Goal: Task Accomplishment & Management: Complete application form

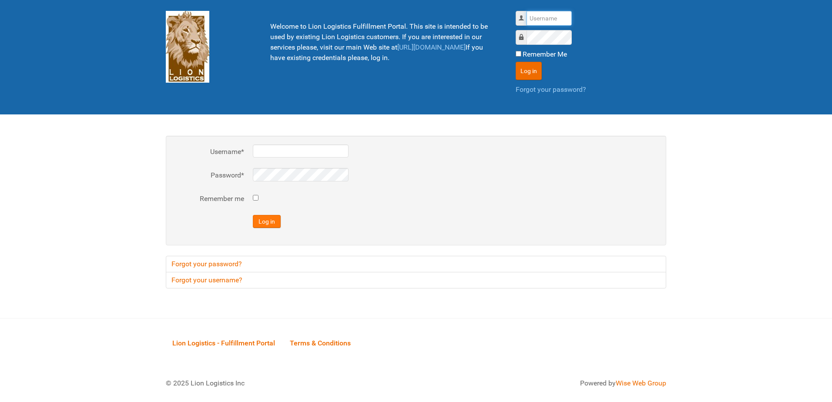
type input "al"
click at [268, 216] on button "Log in" at bounding box center [267, 221] width 28 height 13
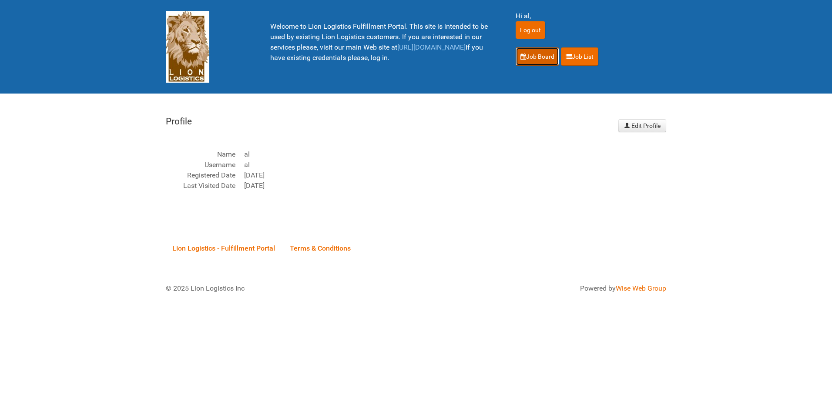
click at [536, 58] on link "Job Board" at bounding box center [538, 56] width 44 height 18
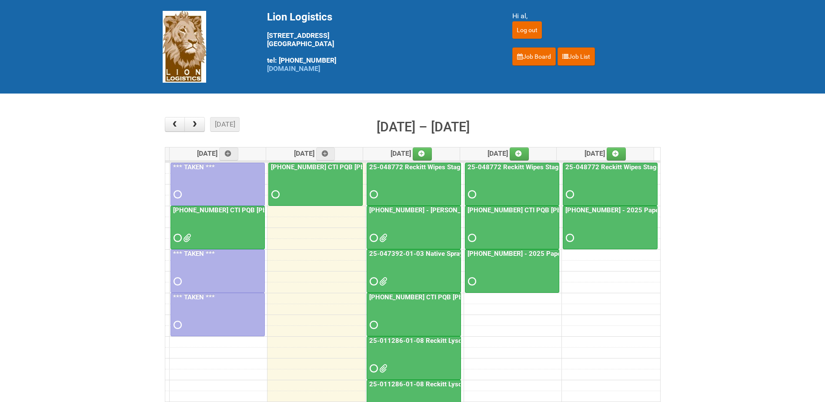
scroll to position [44, 0]
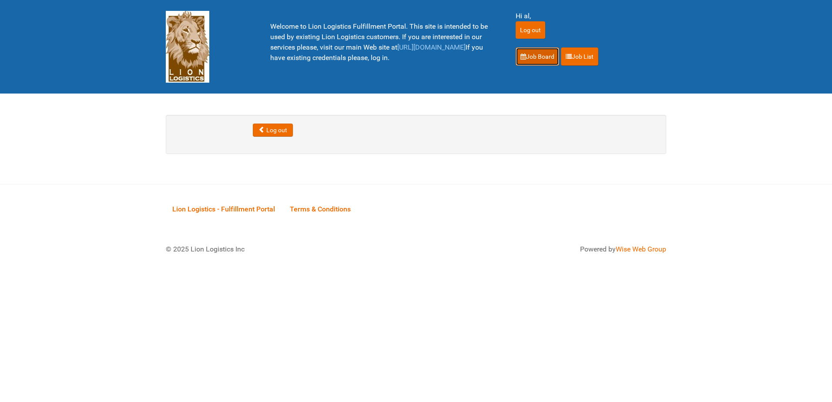
click at [543, 50] on link "Job Board" at bounding box center [538, 56] width 44 height 18
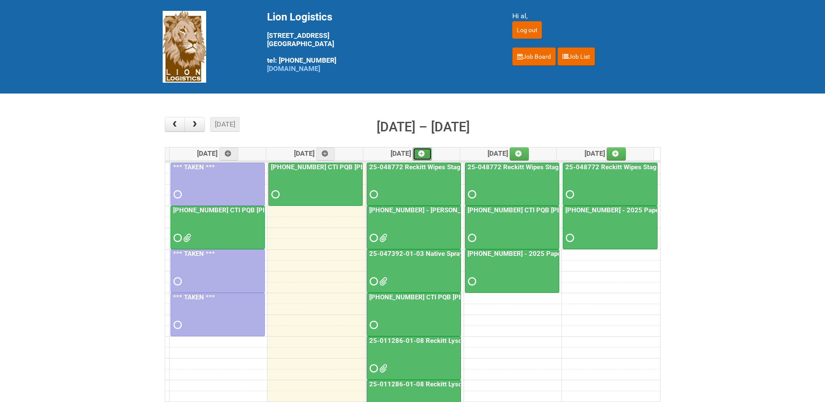
click at [425, 154] on icon at bounding box center [422, 154] width 6 height 6
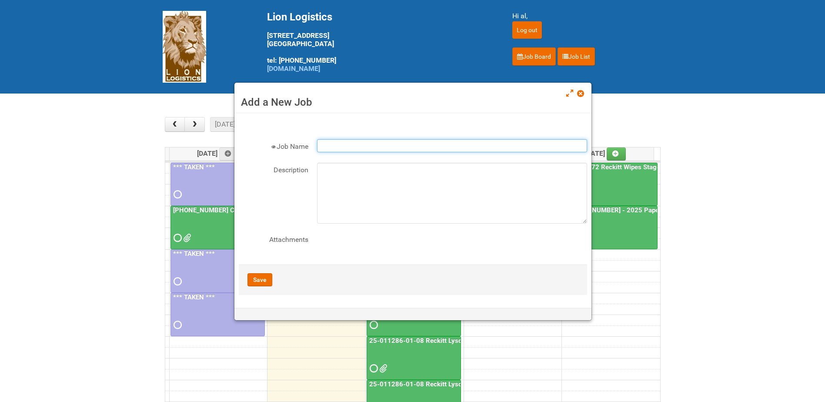
click at [333, 144] on input "Job Name" at bounding box center [452, 145] width 270 height 13
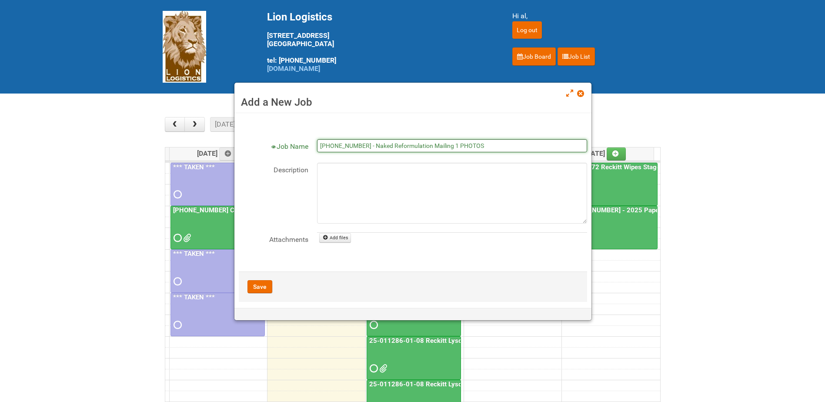
drag, startPoint x: 473, startPoint y: 145, endPoint x: 444, endPoint y: 144, distance: 29.6
click at [444, 144] on input "25-055556-01 - Naked Reformulation Mailing 1 PHOTOS" at bounding box center [452, 145] width 270 height 13
click at [320, 145] on input "25-055556-01 - Naked Reformulation Mailing 3" at bounding box center [452, 145] width 270 height 13
type input "10/14 - 25-055556-01 - Naked Reformulation Mailing 3"
click at [340, 170] on textarea "Description" at bounding box center [452, 193] width 270 height 61
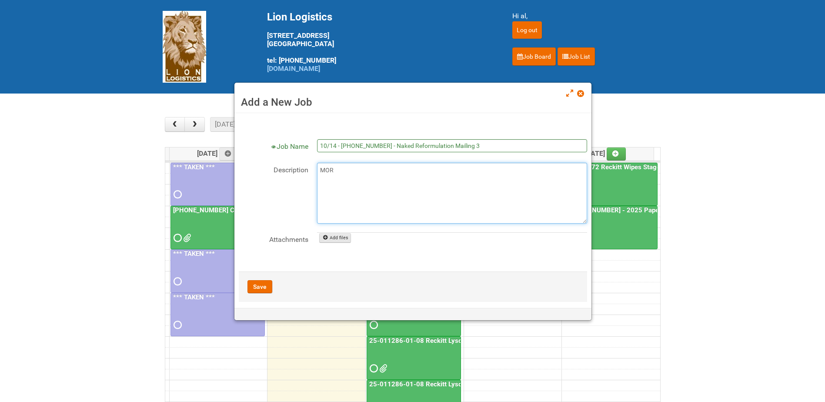
type textarea "MOR"
click at [333, 238] on link "Add files" at bounding box center [335, 238] width 32 height 10
drag, startPoint x: 339, startPoint y: 182, endPoint x: 307, endPoint y: 178, distance: 32.9
click at [307, 178] on div "Description MOR" at bounding box center [413, 193] width 349 height 61
click at [267, 285] on button "Save" at bounding box center [260, 286] width 25 height 13
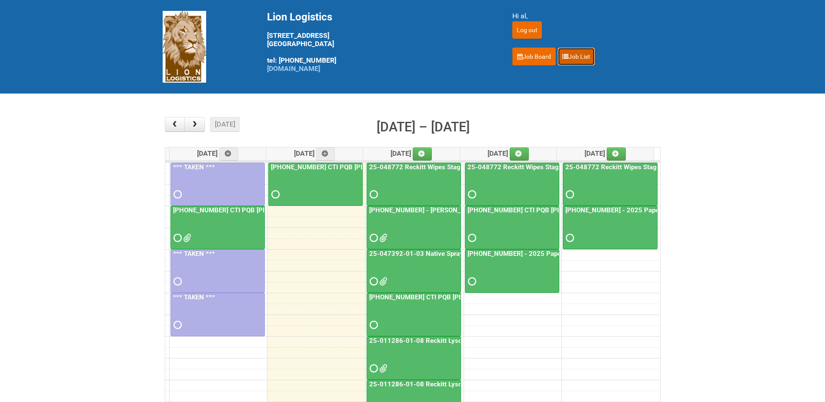
click at [571, 55] on link "Job List" at bounding box center [576, 56] width 37 height 18
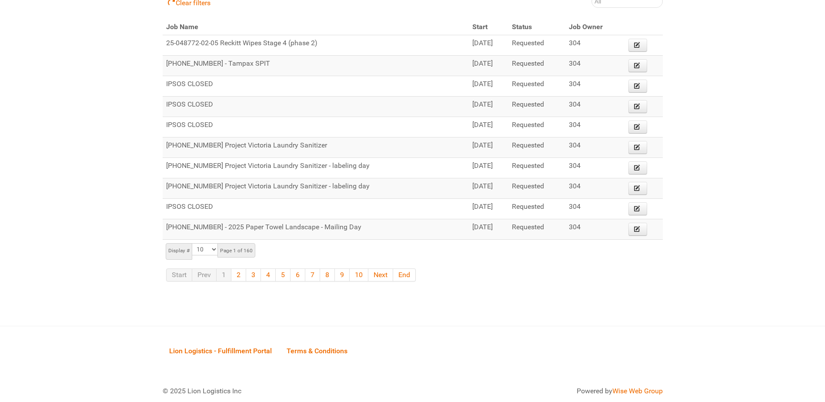
scroll to position [175, 0]
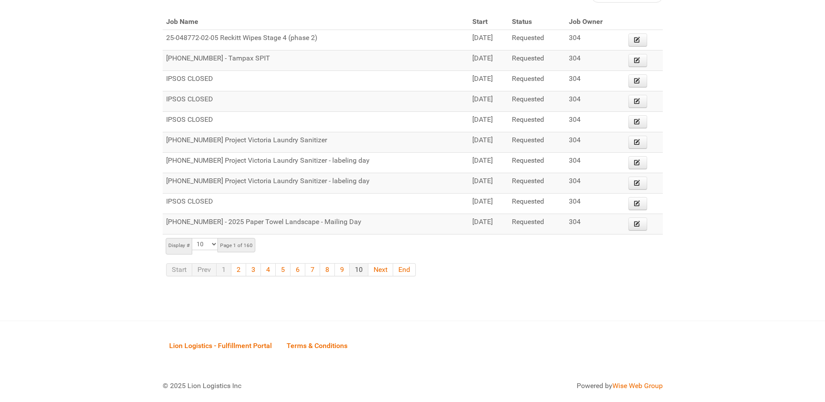
click at [353, 271] on link "10" at bounding box center [359, 269] width 19 height 13
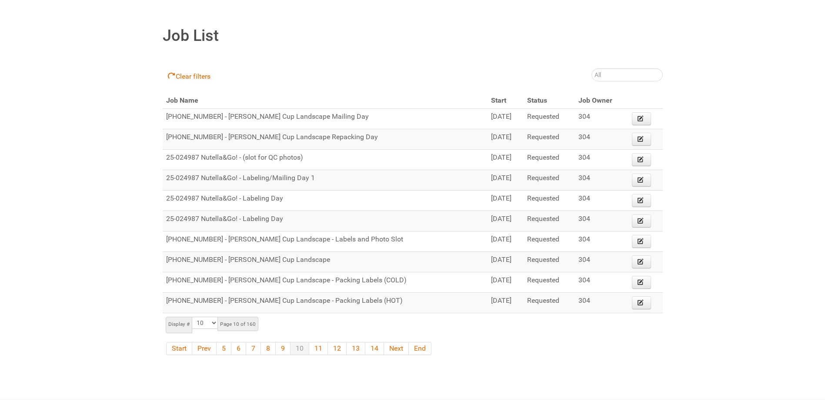
scroll to position [174, 0]
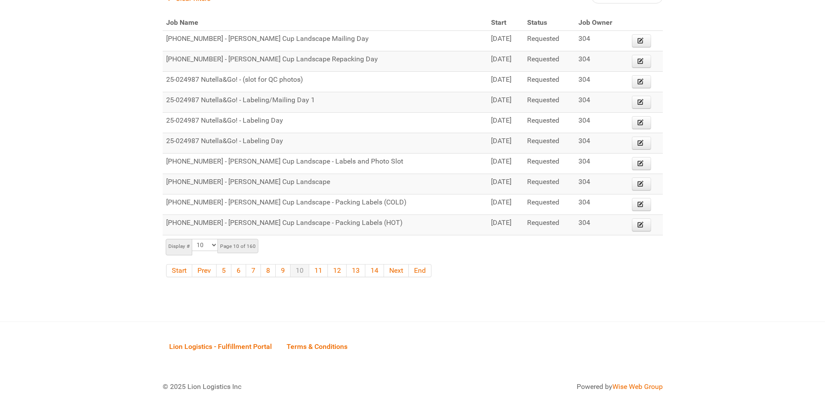
click at [491, 20] on span "Start" at bounding box center [498, 22] width 15 height 8
click at [372, 272] on link "14" at bounding box center [374, 270] width 19 height 13
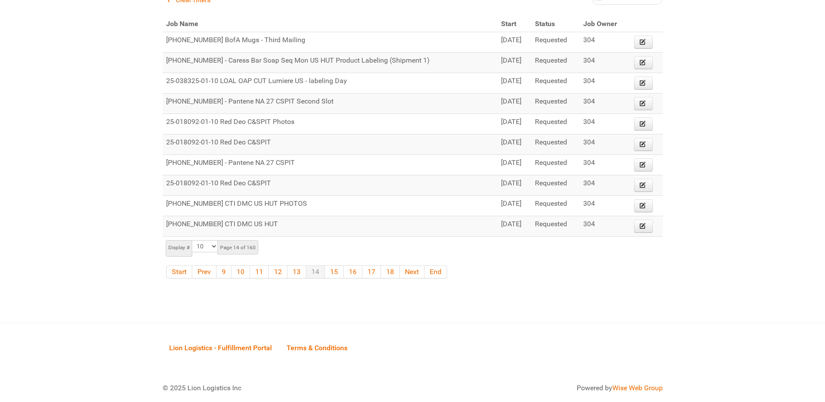
scroll to position [175, 0]
click at [241, 273] on link "10" at bounding box center [240, 269] width 19 height 13
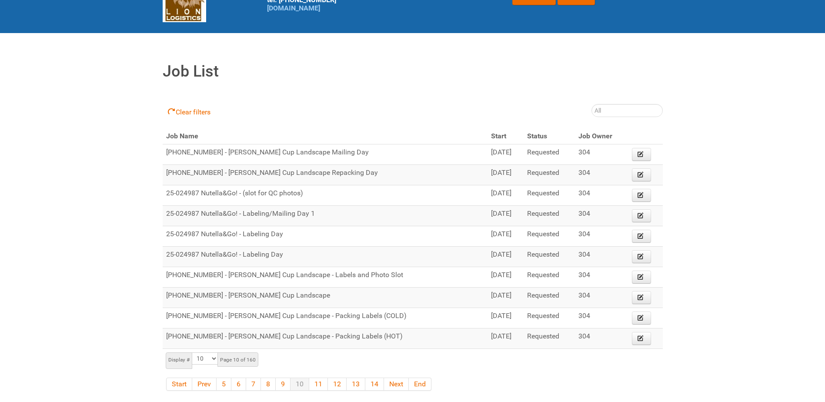
scroll to position [87, 0]
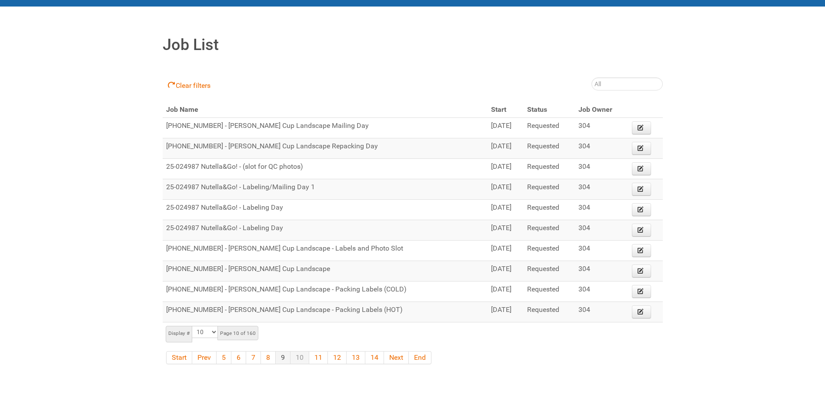
click at [285, 355] on link "9" at bounding box center [283, 357] width 15 height 13
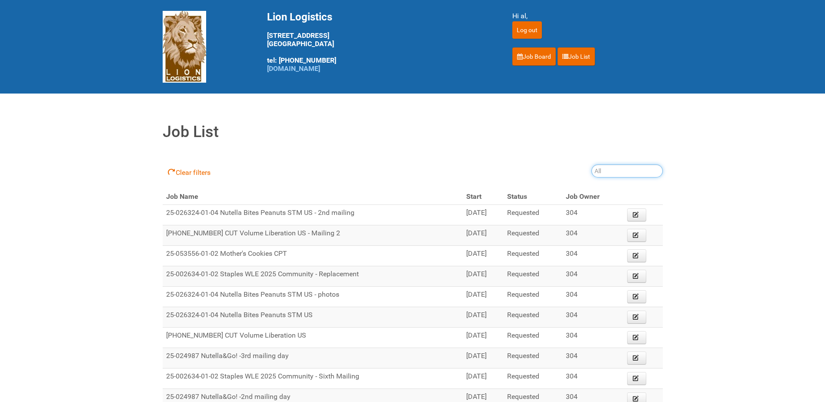
click at [606, 174] on input "search" at bounding box center [627, 170] width 71 height 13
type input "naked"
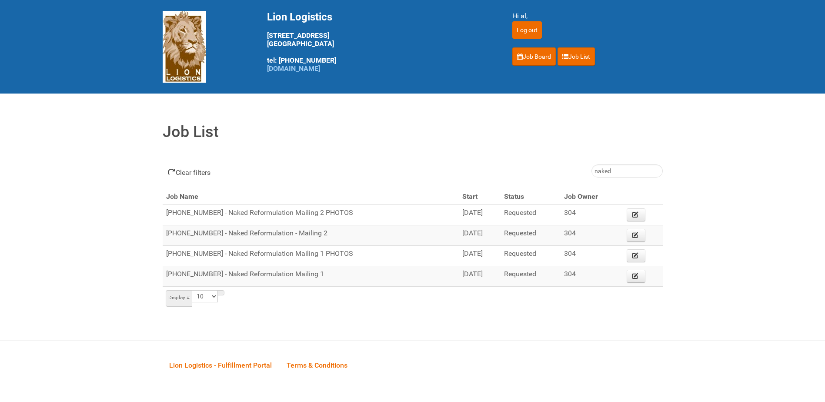
click at [195, 170] on link "Clear filters" at bounding box center [189, 172] width 53 height 14
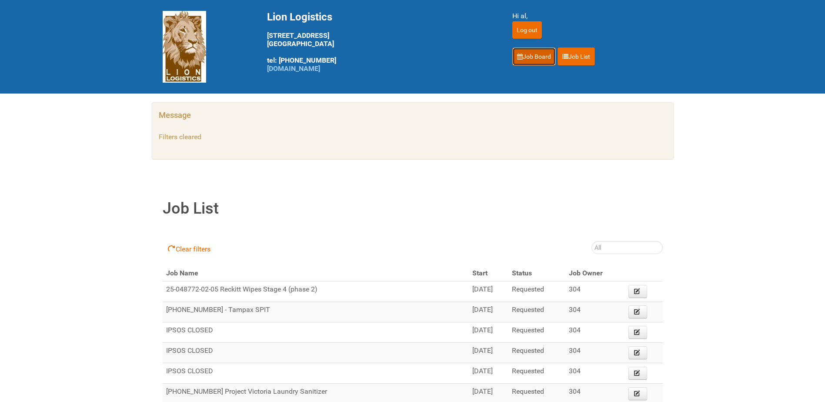
click at [525, 58] on link "Job Board" at bounding box center [535, 56] width 44 height 18
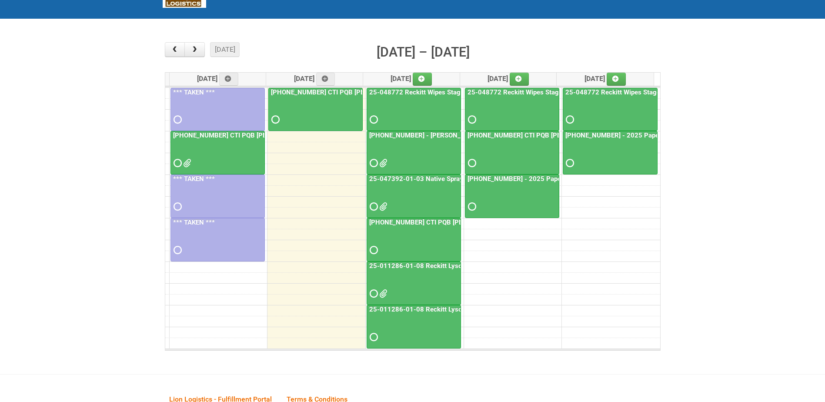
scroll to position [87, 0]
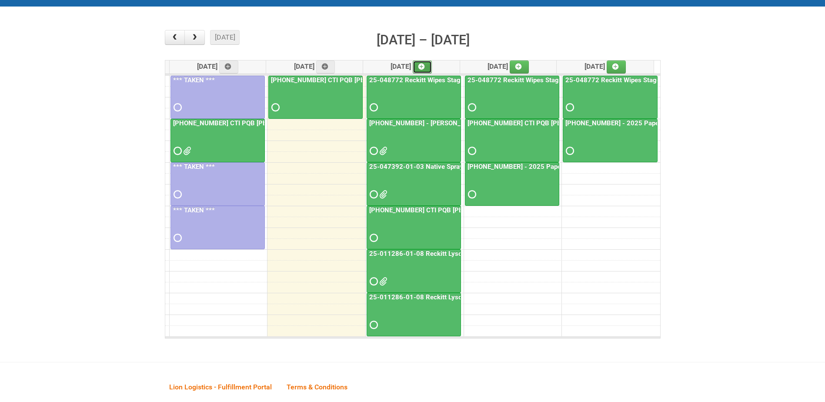
click at [432, 67] on link at bounding box center [422, 66] width 19 height 13
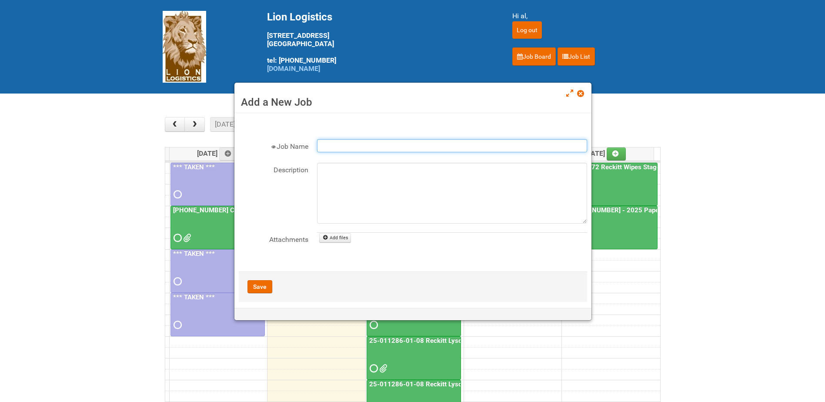
click at [336, 148] on input "Job Name" at bounding box center [452, 145] width 270 height 13
drag, startPoint x: 485, startPoint y: 140, endPoint x: 443, endPoint y: 144, distance: 42.4
click at [443, 144] on input "[PHONE_NUMBER] - Naked Reformulation Mailing 1 PHOTOS" at bounding box center [452, 145] width 270 height 13
click at [320, 144] on input "[PHONE_NUMBER] - Naked Reformulation Mailing 3" at bounding box center [452, 145] width 270 height 13
type input "10/14 25-055556-01 - Naked Reformulation Mailing 3"
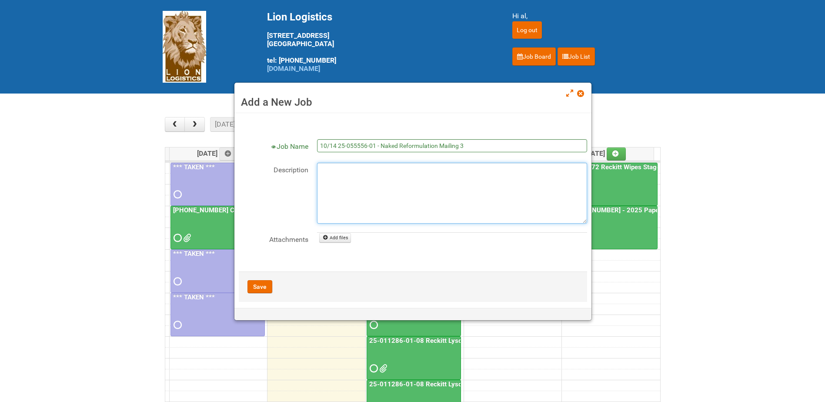
click at [333, 182] on textarea "Description" at bounding box center [452, 193] width 270 height 61
click at [343, 240] on link "Add files" at bounding box center [335, 238] width 32 height 10
click at [342, 238] on link "Add files" at bounding box center [335, 238] width 32 height 10
click at [341, 236] on link "Add files" at bounding box center [335, 238] width 32 height 10
click at [497, 167] on textarea "Description" at bounding box center [452, 193] width 270 height 61
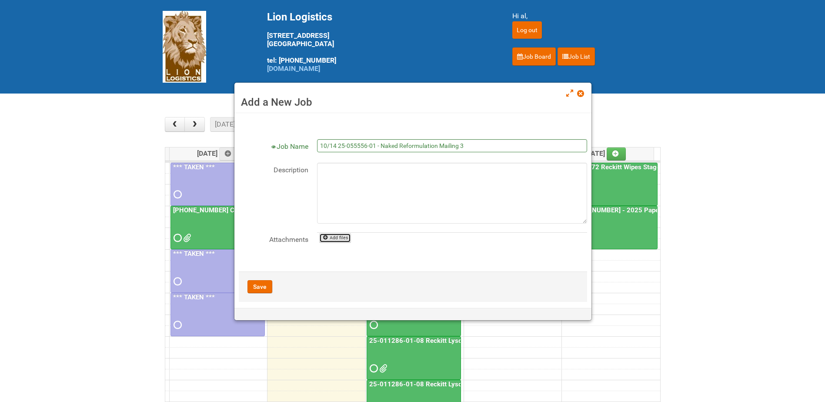
click at [346, 236] on link "Add files" at bounding box center [335, 238] width 32 height 10
click at [581, 96] on span at bounding box center [580, 94] width 6 height 6
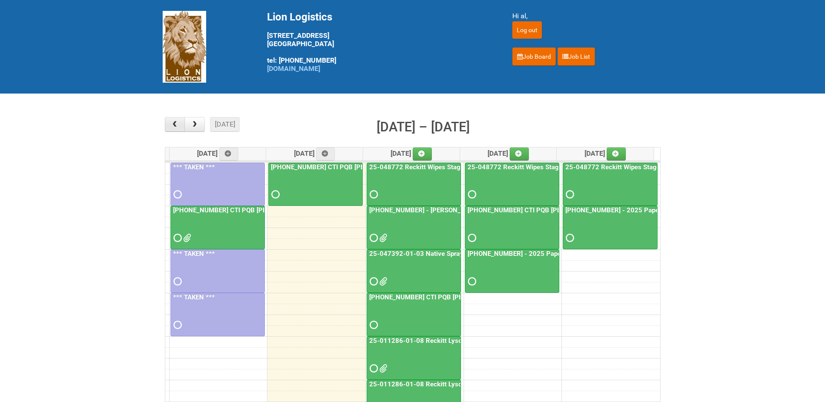
click at [181, 126] on button "button" at bounding box center [175, 124] width 20 height 15
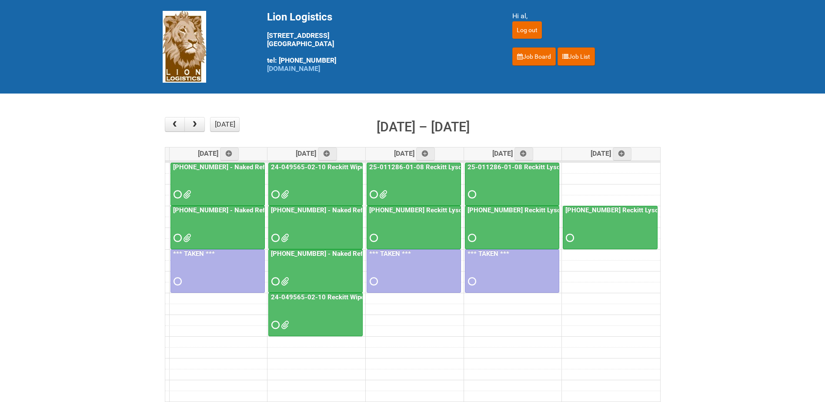
click at [322, 221] on div at bounding box center [315, 230] width 93 height 28
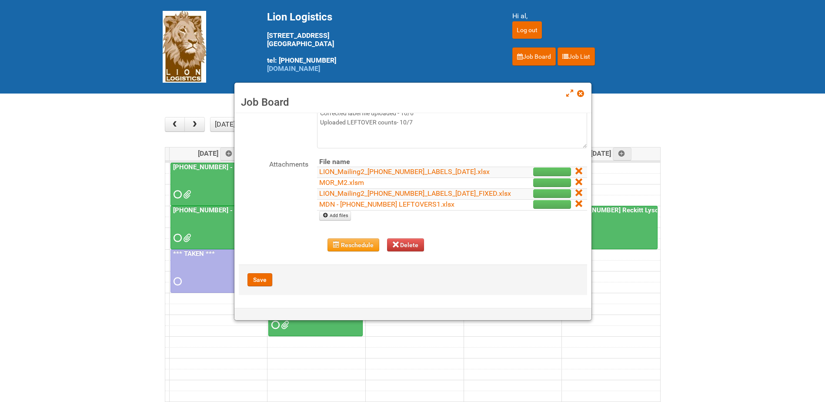
scroll to position [87, 0]
click at [579, 93] on span at bounding box center [580, 94] width 6 height 6
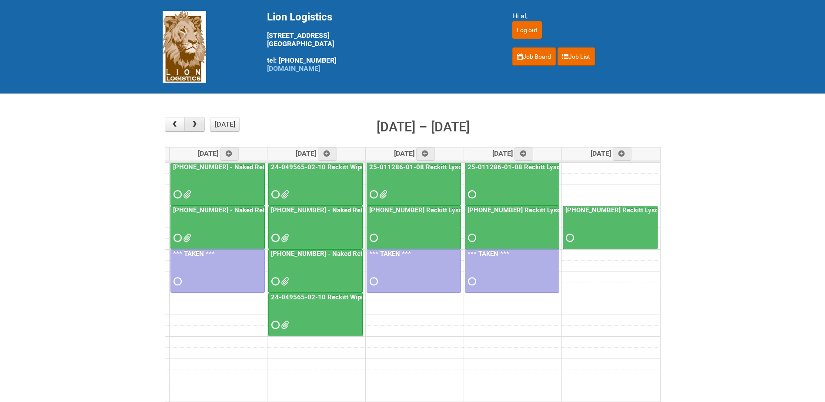
click at [196, 124] on span "button" at bounding box center [195, 124] width 8 height 7
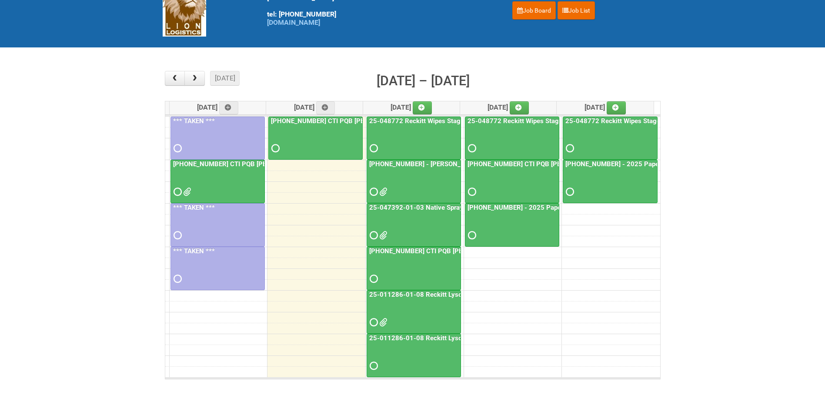
scroll to position [41, 0]
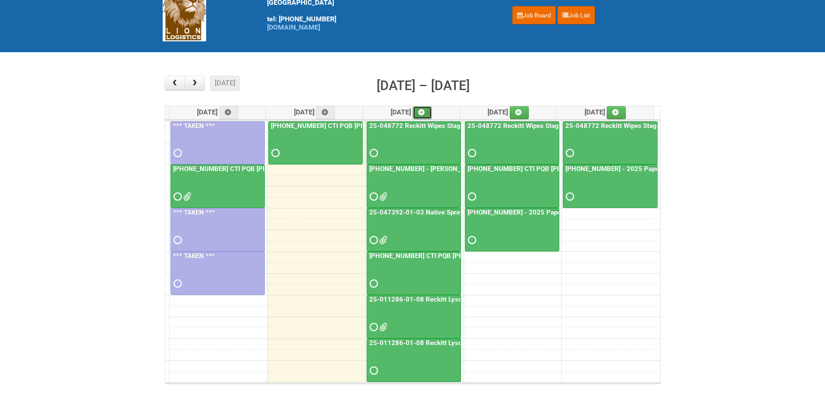
click at [425, 115] on link at bounding box center [422, 112] width 19 height 13
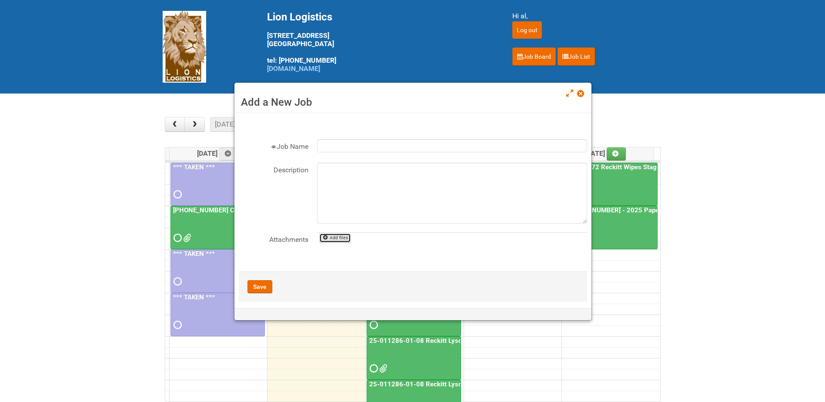
click at [333, 240] on link "Add files" at bounding box center [335, 238] width 32 height 10
click at [579, 96] on span at bounding box center [580, 94] width 6 height 6
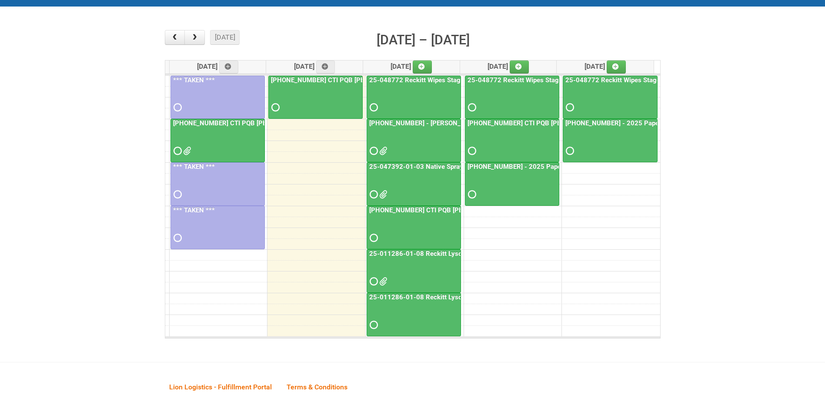
scroll to position [44, 0]
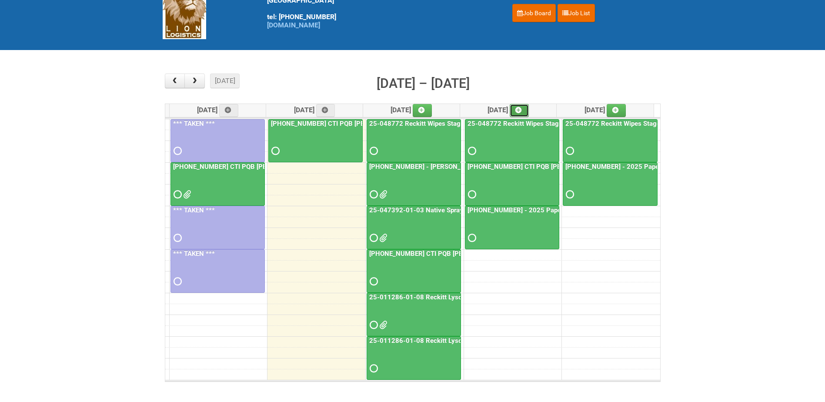
click at [522, 109] on icon at bounding box center [519, 110] width 6 height 6
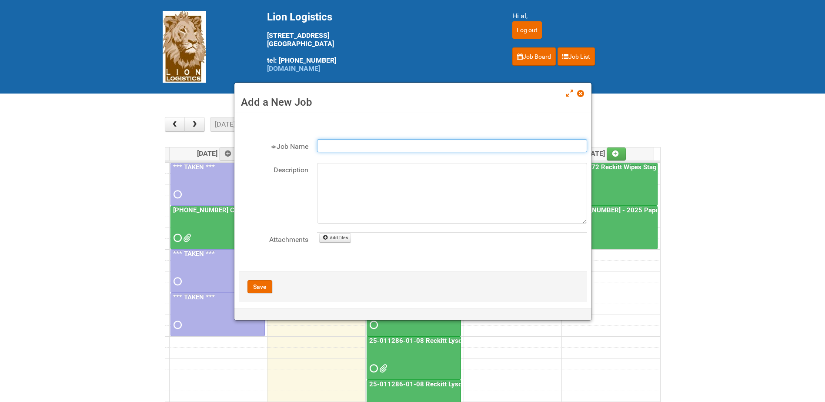
click at [350, 143] on input "Job Name" at bounding box center [452, 145] width 270 height 13
drag, startPoint x: 482, startPoint y: 144, endPoint x: 442, endPoint y: 144, distance: 39.6
click at [442, 144] on input "[PHONE_NUMBER] - Naked Reformulation Mailing 1 PHOTOS" at bounding box center [452, 145] width 270 height 13
type input "[PHONE_NUMBER] - Naked Reformulation Mailing 3 10/14"
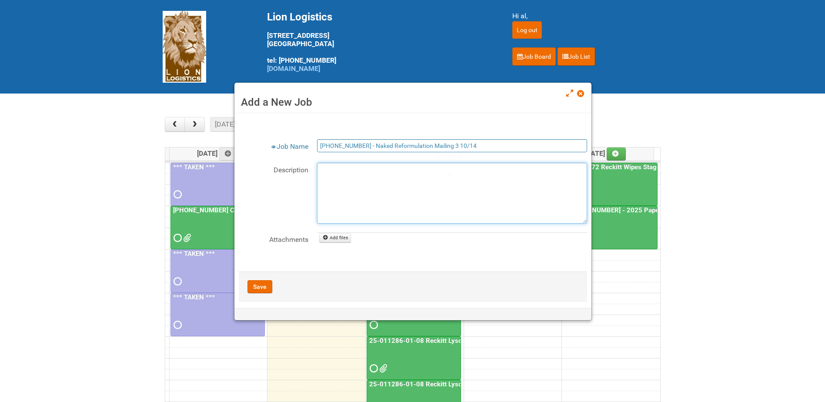
click at [407, 171] on textarea "Description" at bounding box center [452, 193] width 270 height 61
type textarea "10/14 - MOR"
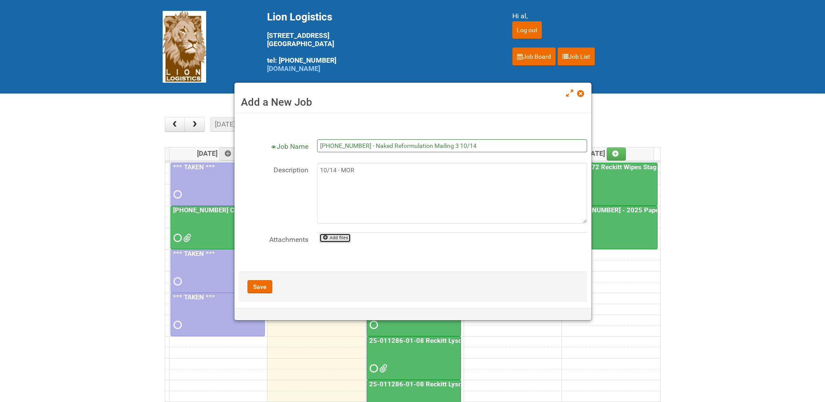
click at [328, 239] on icon at bounding box center [325, 238] width 6 height 6
click at [577, 94] on span at bounding box center [580, 94] width 6 height 6
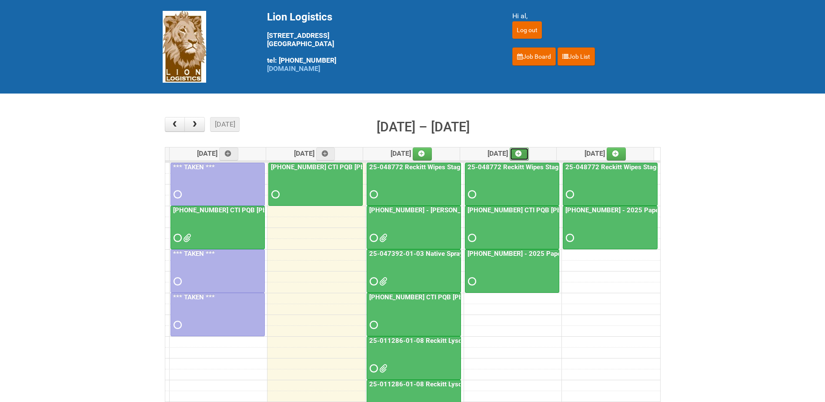
click at [522, 151] on icon at bounding box center [519, 154] width 6 height 6
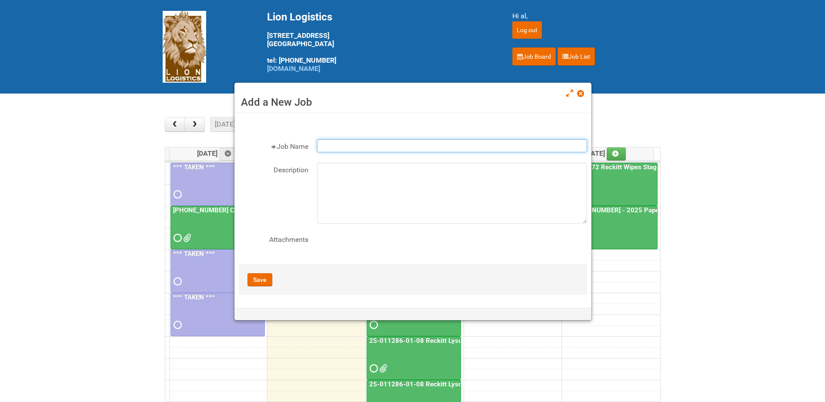
click at [347, 140] on input "Job Name" at bounding box center [452, 145] width 270 height 13
type input "[PHONE_NUMBER] - Naked Reformulation Mailing 3 10/14"
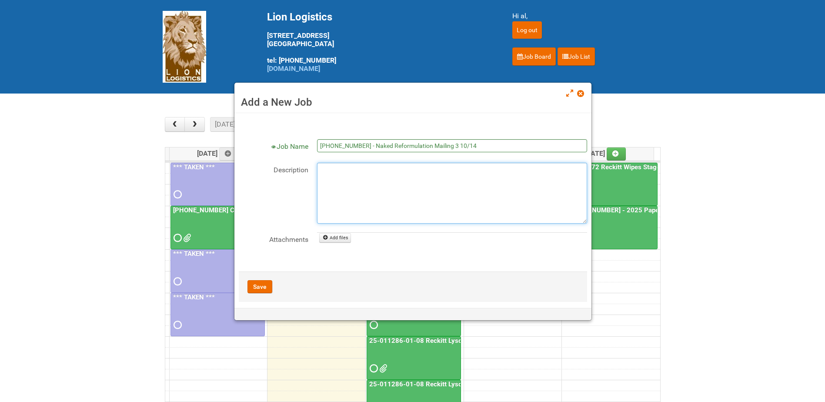
click at [341, 178] on textarea "Description" at bounding box center [452, 193] width 270 height 61
click at [259, 288] on button "Save" at bounding box center [260, 286] width 25 height 13
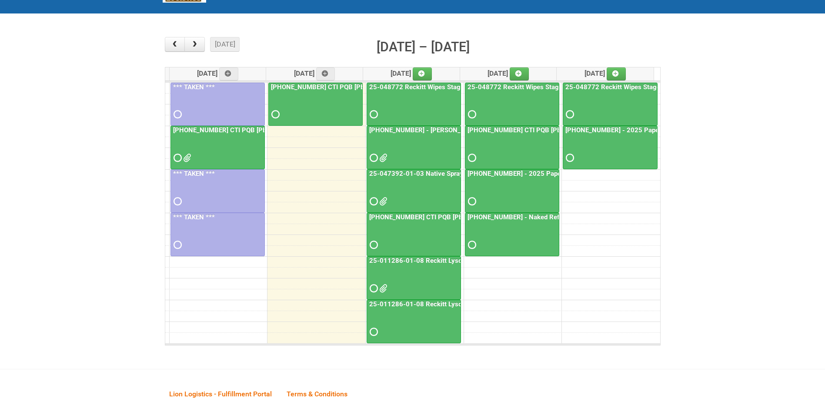
scroll to position [87, 0]
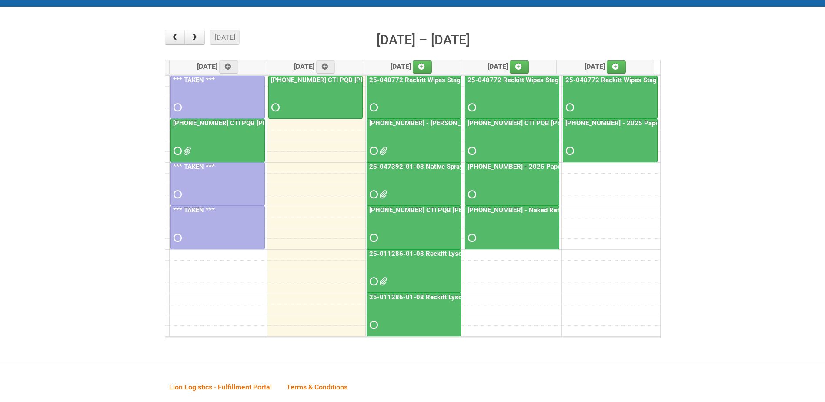
click at [528, 230] on div at bounding box center [512, 230] width 93 height 28
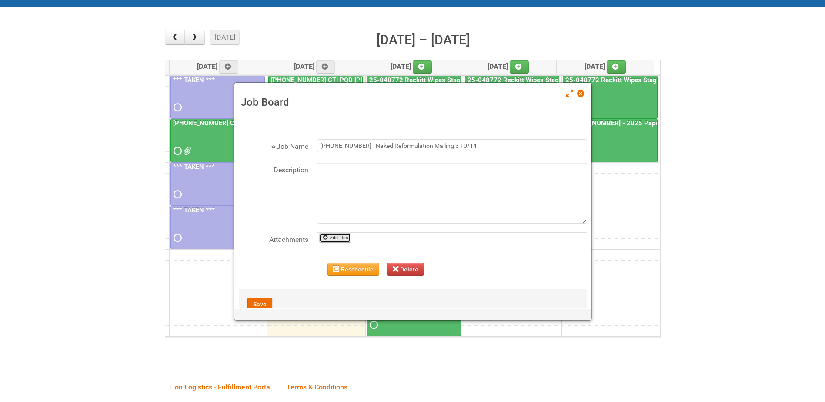
click at [330, 239] on link "Add files" at bounding box center [335, 238] width 32 height 10
click at [328, 233] on link "Add files" at bounding box center [335, 238] width 32 height 10
click at [332, 238] on link "Add files" at bounding box center [335, 238] width 32 height 10
click at [328, 238] on link "Add files" at bounding box center [335, 238] width 32 height 10
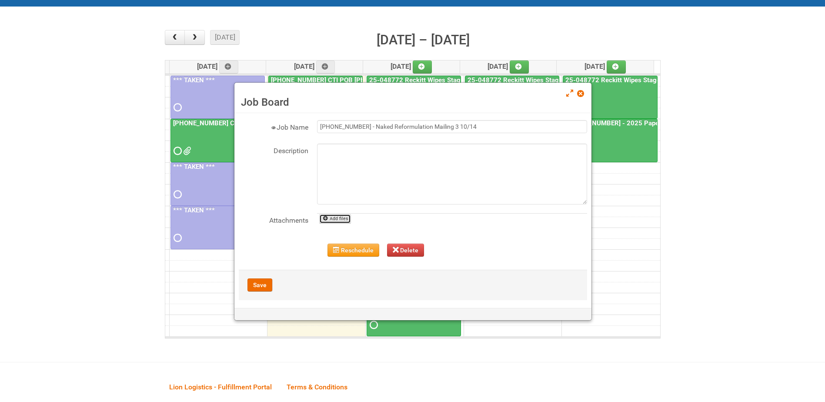
scroll to position [24, 0]
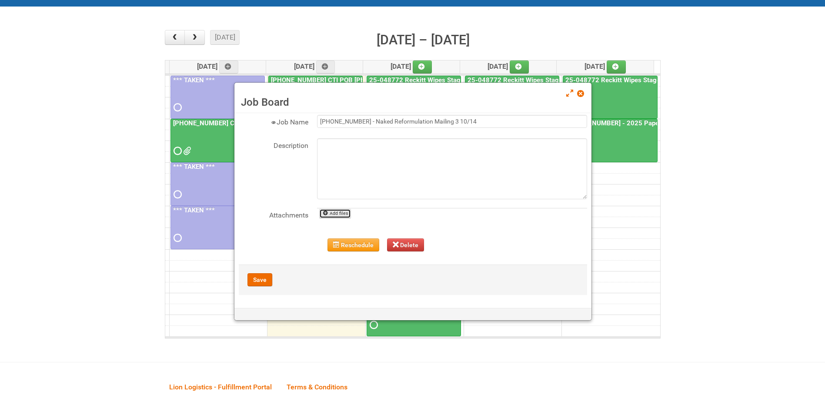
click at [338, 214] on link "Add files" at bounding box center [335, 214] width 32 height 10
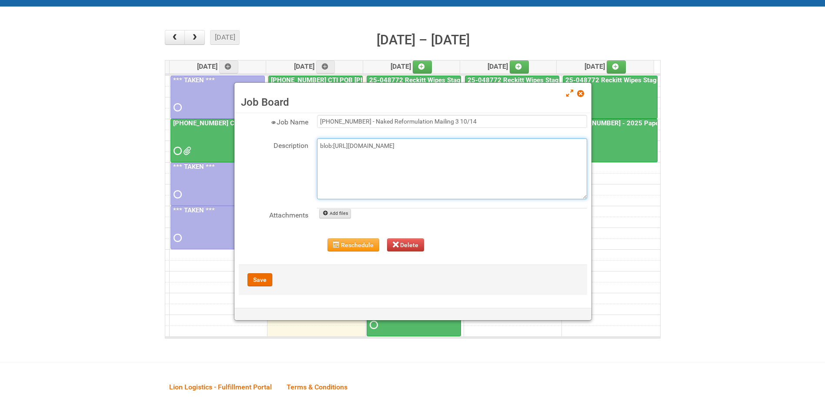
type textarea "blob:[URL][DOMAIN_NAME]"
type textarea "10/14 - MOR"
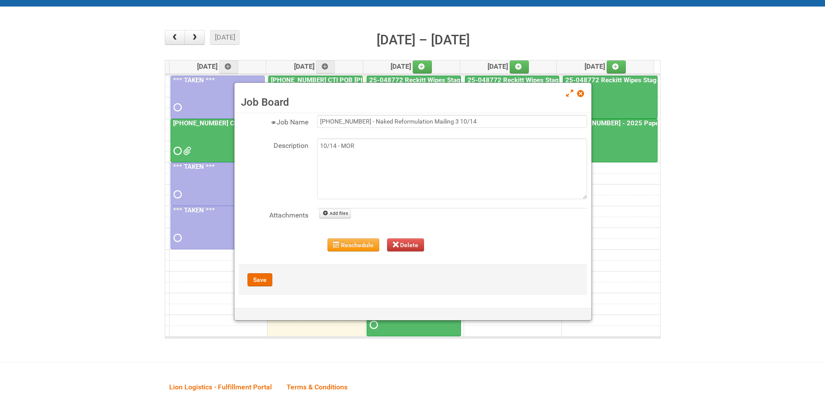
click at [348, 212] on input "file" at bounding box center [449, 213] width 264 height 11
type input "C:\fakepath\MOR_M3.xlsm"
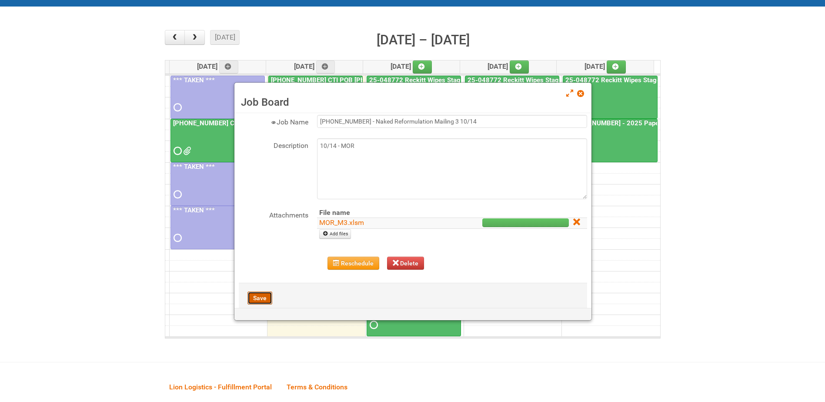
click at [260, 298] on button "Save" at bounding box center [260, 298] width 25 height 13
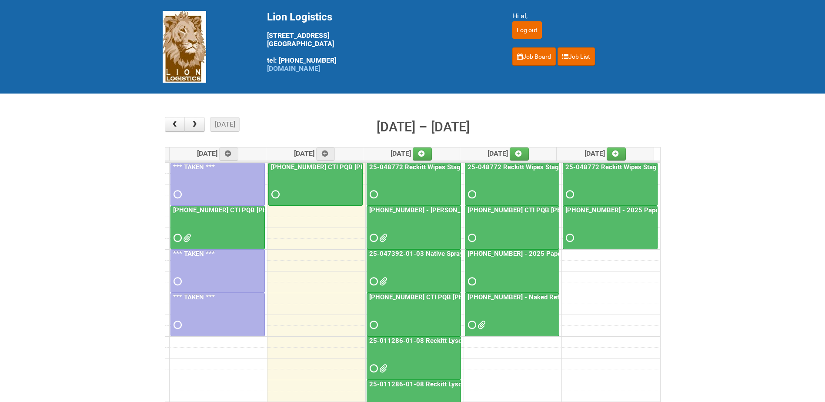
scroll to position [44, 0]
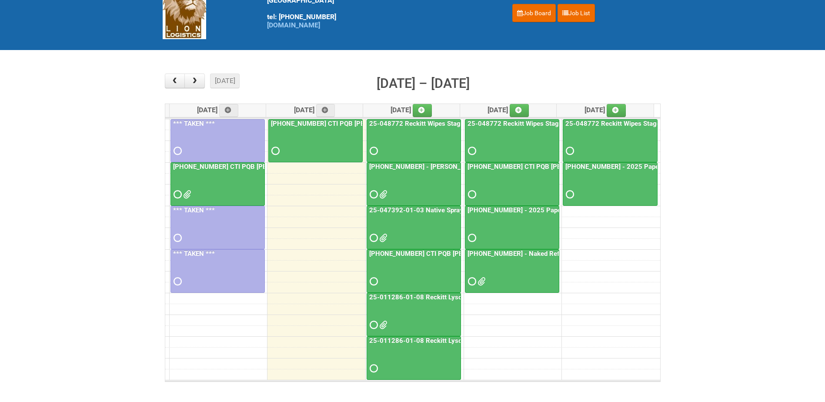
click at [523, 267] on div at bounding box center [512, 274] width 93 height 28
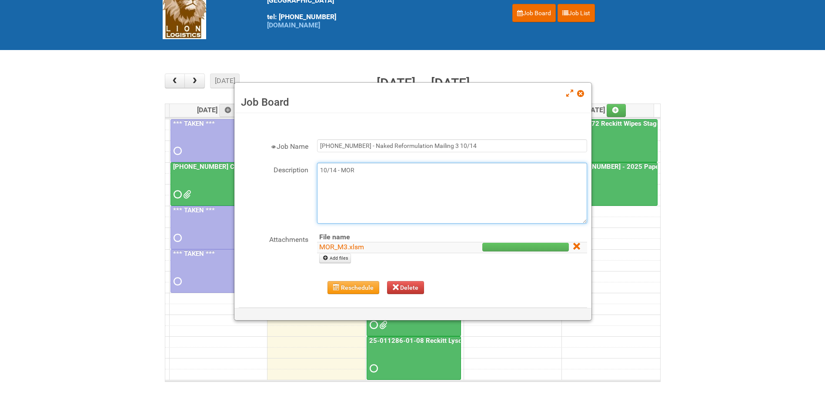
click at [381, 164] on textarea "10/14 - MOR" at bounding box center [452, 193] width 270 height 61
type textarea "10/14 - MOR 10/14 - label file"
click at [327, 258] on icon at bounding box center [325, 258] width 6 height 6
type input "C:\fakepath\Naked Mailing 3 Labels - Lion.xlsx"
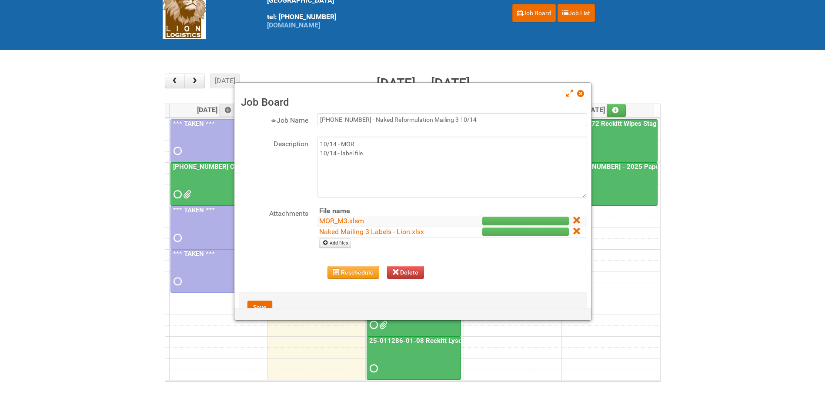
scroll to position [54, 0]
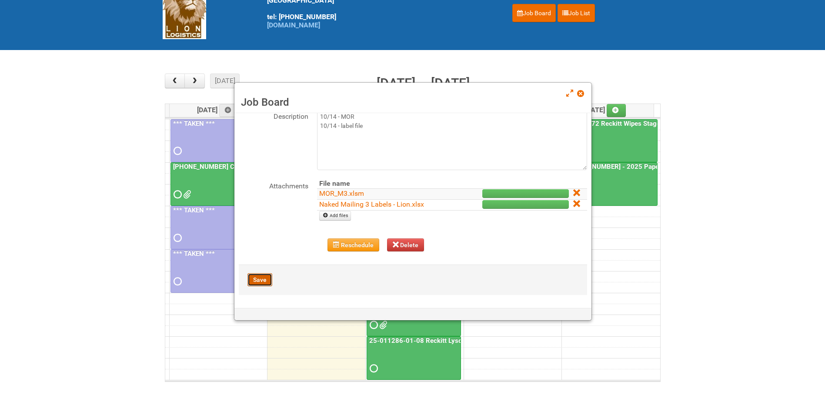
click at [258, 279] on button "Save" at bounding box center [260, 279] width 25 height 13
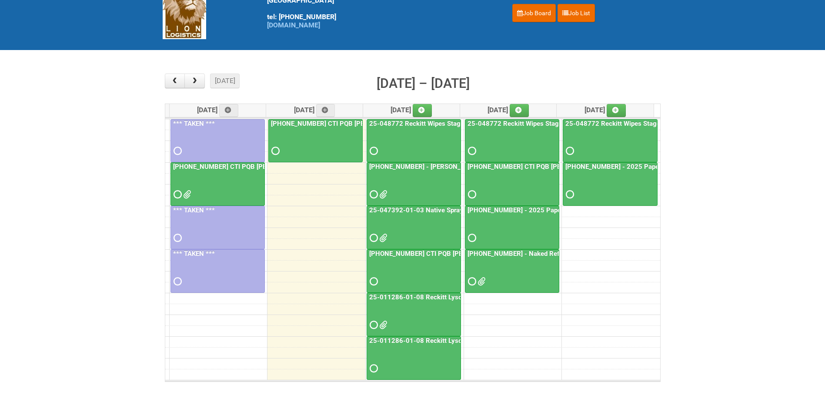
click at [513, 269] on div at bounding box center [512, 274] width 93 height 28
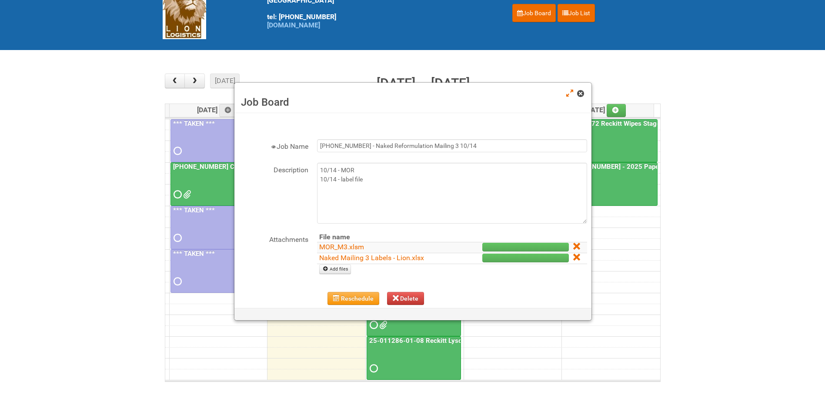
click at [578, 95] on span at bounding box center [580, 94] width 6 height 6
